Goal: Entertainment & Leisure: Consume media (video, audio)

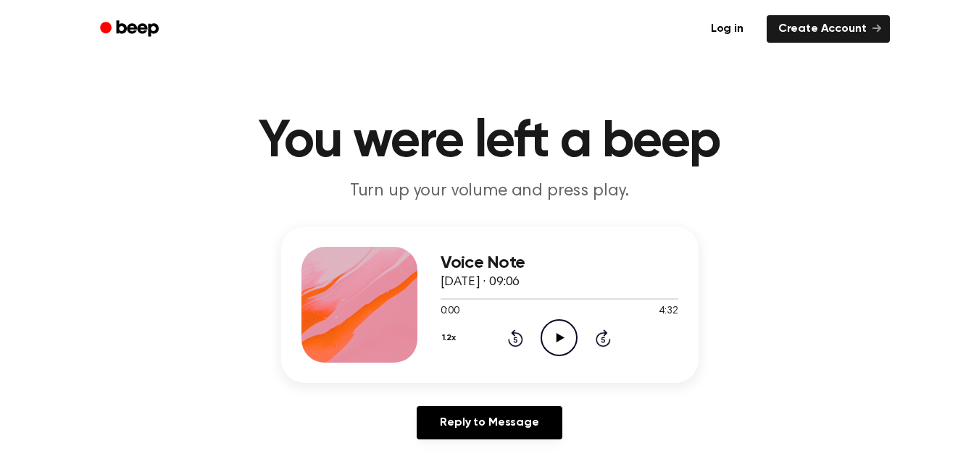
click at [548, 338] on icon "Play Audio" at bounding box center [558, 337] width 37 height 37
click at [654, 138] on h1 "You were left a beep" at bounding box center [490, 142] width 742 height 52
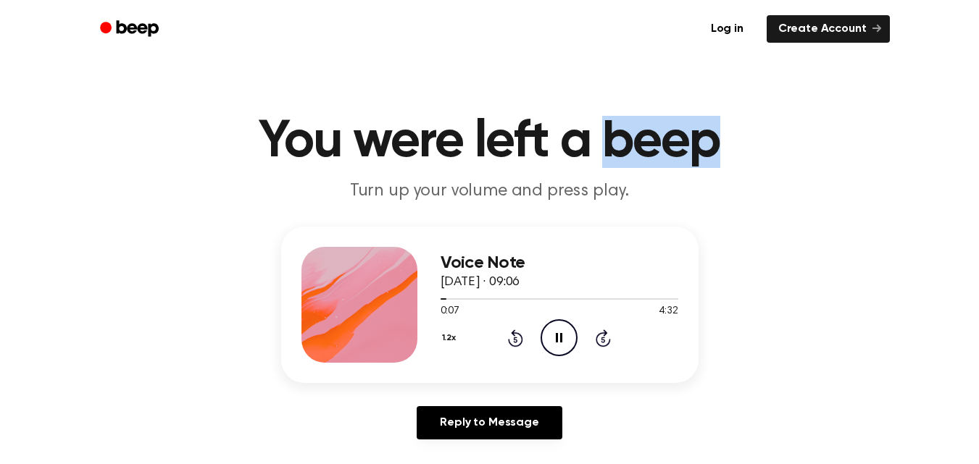
click at [654, 138] on h1 "You were left a beep" at bounding box center [490, 142] width 742 height 52
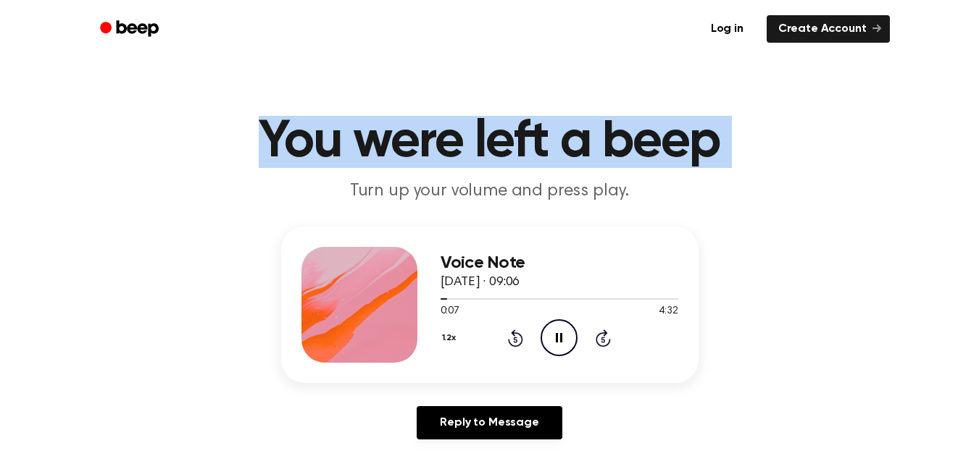
click at [654, 138] on h1 "You were left a beep" at bounding box center [490, 142] width 742 height 52
click at [319, 154] on h1 "You were left a beep" at bounding box center [490, 142] width 742 height 52
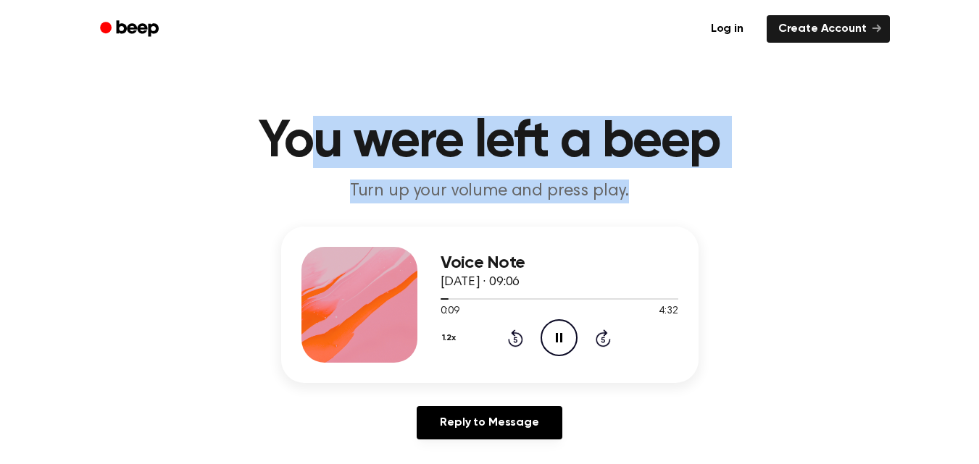
drag, startPoint x: 417, startPoint y: 156, endPoint x: 740, endPoint y: 175, distance: 323.6
click at [740, 175] on header "You were left a beep Turn up your volume and press play." at bounding box center [489, 160] width 944 height 88
click at [739, 175] on header "You were left a beep Turn up your volume and press play." at bounding box center [489, 160] width 944 height 88
drag, startPoint x: 622, startPoint y: 179, endPoint x: 175, endPoint y: 133, distance: 449.2
click at [177, 137] on header "You were left a beep Turn up your volume and press play." at bounding box center [489, 160] width 944 height 88
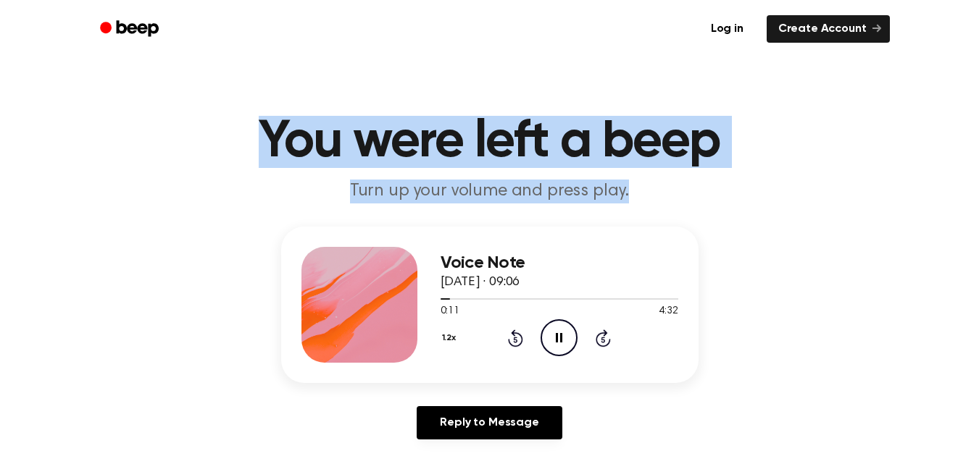
click at [188, 137] on h1 "You were left a beep" at bounding box center [490, 142] width 742 height 52
drag, startPoint x: 200, startPoint y: 139, endPoint x: 642, endPoint y: 194, distance: 445.2
click at [642, 194] on header "You were left a beep Turn up your volume and press play." at bounding box center [489, 160] width 944 height 88
click at [642, 194] on p "Turn up your volume and press play." at bounding box center [489, 192] width 556 height 24
drag, startPoint x: 642, startPoint y: 194, endPoint x: 307, endPoint y: 114, distance: 344.1
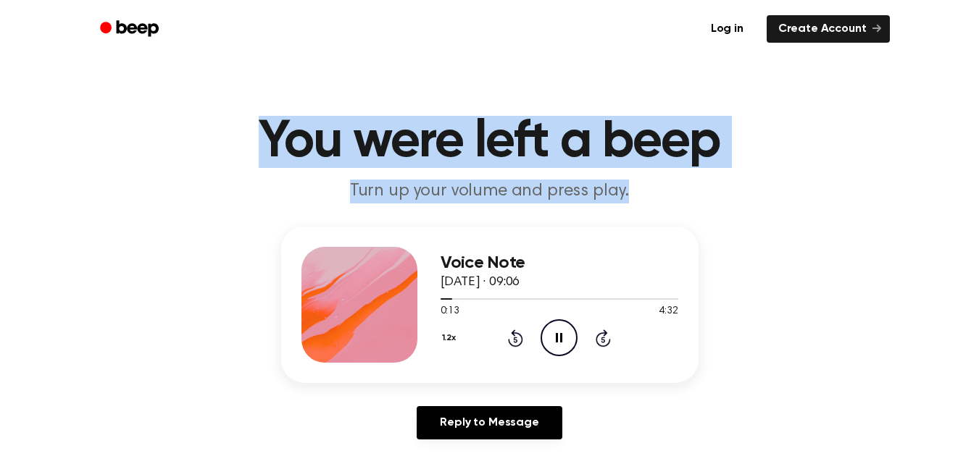
click at [307, 116] on header "You were left a beep Turn up your volume and press play." at bounding box center [489, 160] width 944 height 88
click at [304, 109] on main "You were left a beep Turn up your volume and press play. Voice Note [DATE] · 09…" at bounding box center [489, 446] width 979 height 893
drag, startPoint x: 304, startPoint y: 109, endPoint x: 658, endPoint y: 198, distance: 364.5
click at [658, 198] on main "You were left a beep Turn up your volume and press play. Voice Note [DATE] · 09…" at bounding box center [489, 446] width 979 height 893
click at [658, 197] on p "Turn up your volume and press play." at bounding box center [489, 192] width 556 height 24
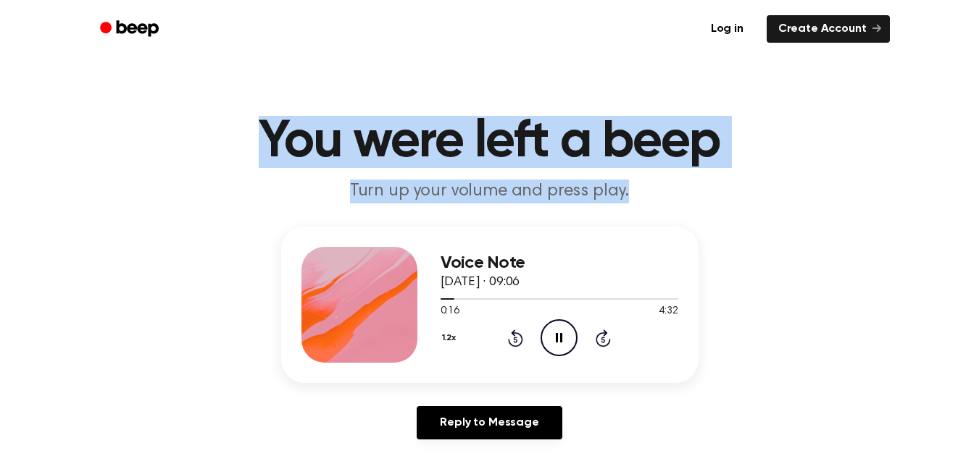
drag, startPoint x: 658, startPoint y: 197, endPoint x: 261, endPoint y: 159, distance: 398.8
click at [261, 159] on header "You were left a beep Turn up your volume and press play." at bounding box center [489, 160] width 944 height 88
click at [259, 159] on h1 "You were left a beep" at bounding box center [490, 142] width 742 height 52
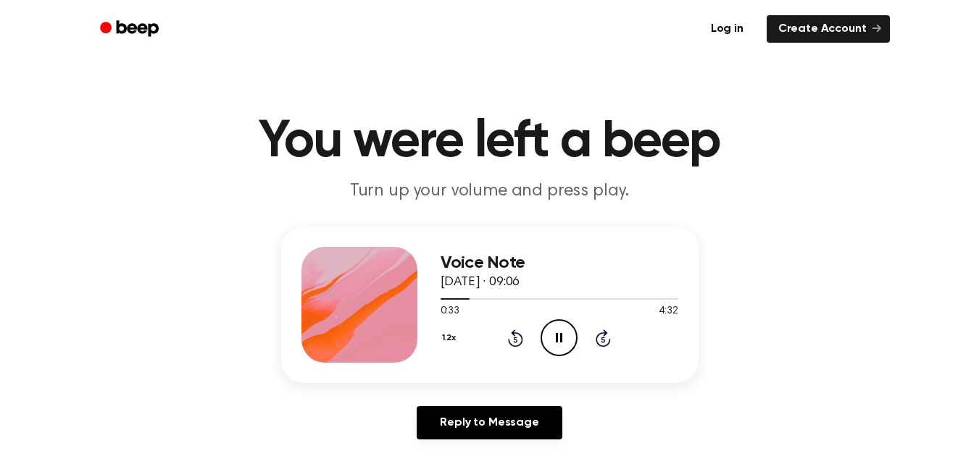
click at [824, 309] on div "Voice Note [DATE] · 09:06 0:33 4:32 Your browser does not support the [object O…" at bounding box center [489, 339] width 944 height 225
click at [453, 297] on div at bounding box center [559, 299] width 238 height 12
